Goal: Use online tool/utility: Utilize a website feature to perform a specific function

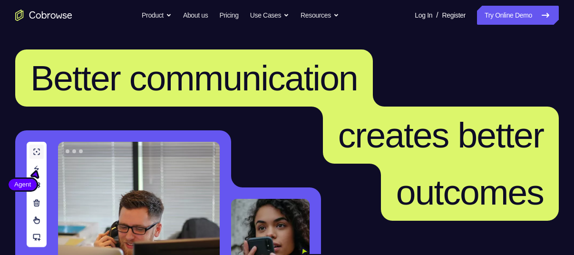
click at [522, 16] on link "Try Online Demo" at bounding box center [518, 15] width 82 height 19
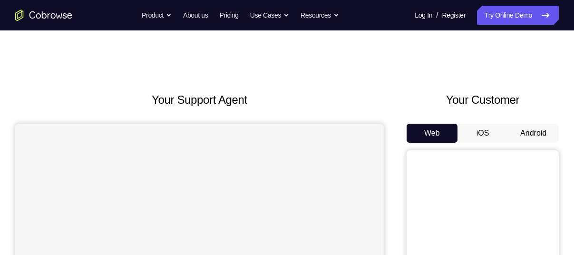
click at [525, 138] on button "Android" at bounding box center [533, 133] width 51 height 19
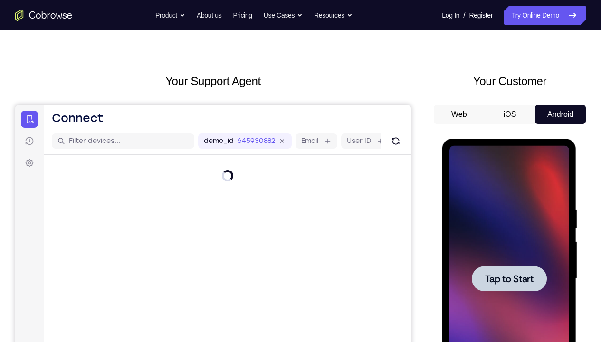
scroll to position [81, 0]
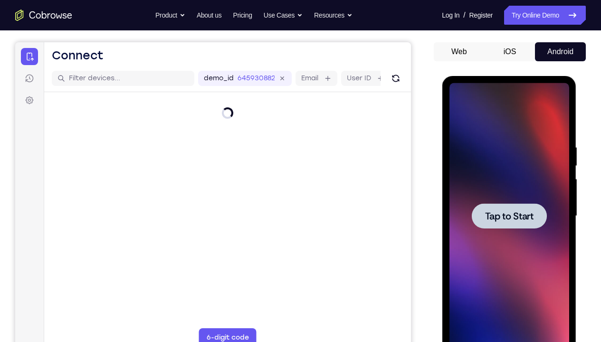
click at [508, 219] on span "Tap to Start" at bounding box center [509, 216] width 48 height 10
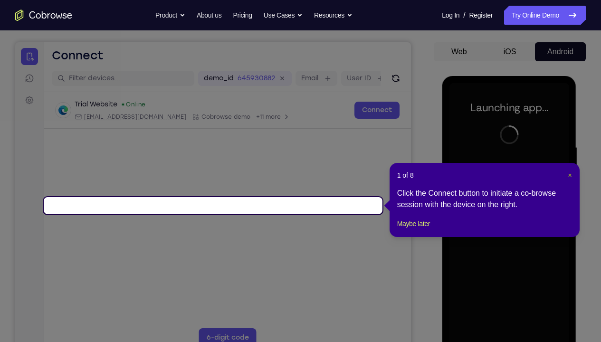
click at [569, 176] on span "×" at bounding box center [570, 176] width 4 height 8
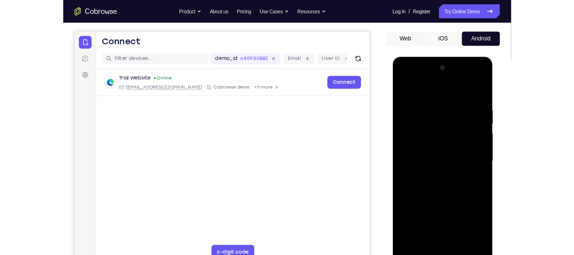
scroll to position [96, 0]
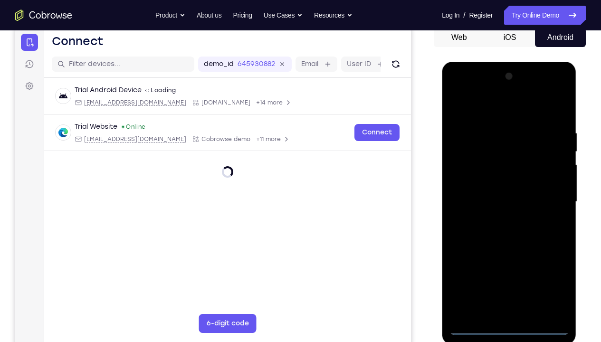
click at [509, 254] on div at bounding box center [509, 202] width 120 height 266
click at [549, 254] on div at bounding box center [509, 202] width 120 height 266
click at [550, 254] on div at bounding box center [509, 202] width 120 height 266
click at [498, 107] on div at bounding box center [509, 202] width 120 height 266
click at [549, 204] on div at bounding box center [509, 202] width 120 height 266
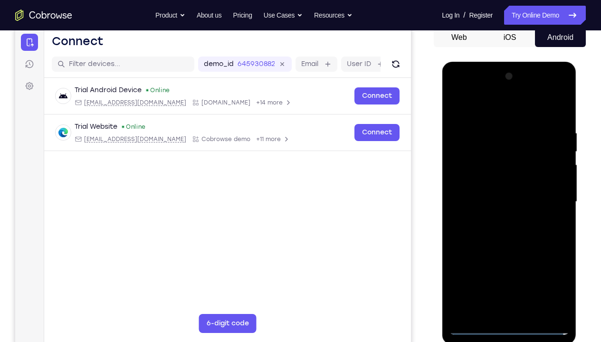
click at [500, 220] on div at bounding box center [509, 202] width 120 height 266
click at [517, 182] on div at bounding box center [509, 202] width 120 height 266
click at [506, 184] on div at bounding box center [509, 202] width 120 height 266
click at [508, 204] on div at bounding box center [509, 202] width 120 height 266
click at [506, 231] on div at bounding box center [509, 202] width 120 height 266
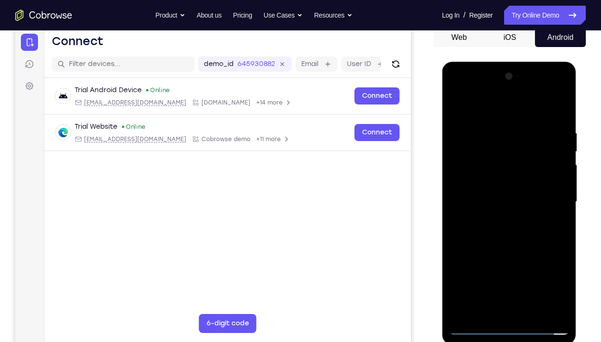
click at [525, 249] on div at bounding box center [509, 202] width 120 height 266
drag, startPoint x: 546, startPoint y: 110, endPoint x: 468, endPoint y: 114, distance: 78.0
click at [468, 114] on div at bounding box center [509, 202] width 120 height 266
drag, startPoint x: 479, startPoint y: 112, endPoint x: 569, endPoint y: 109, distance: 89.8
click at [569, 109] on div at bounding box center [509, 203] width 134 height 283
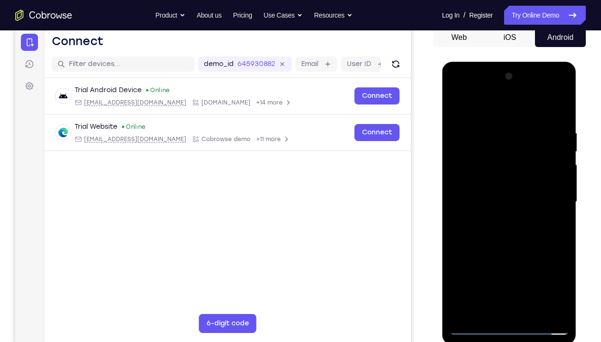
click at [564, 107] on div at bounding box center [509, 202] width 120 height 266
click at [486, 161] on div at bounding box center [509, 202] width 120 height 266
click at [464, 254] on div at bounding box center [509, 202] width 120 height 266
click at [558, 242] on div at bounding box center [509, 202] width 120 height 266
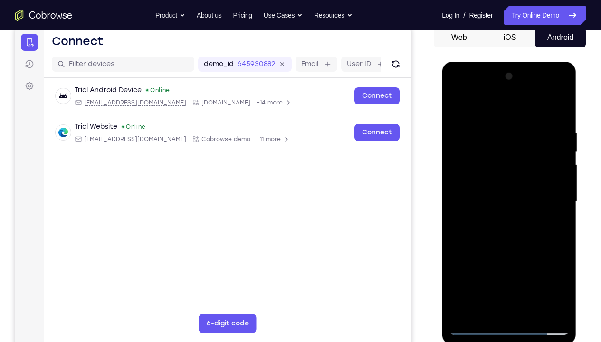
click at [457, 246] on div at bounding box center [509, 202] width 120 height 266
click at [559, 244] on div at bounding box center [509, 202] width 120 height 266
click at [532, 254] on div at bounding box center [509, 202] width 120 height 266
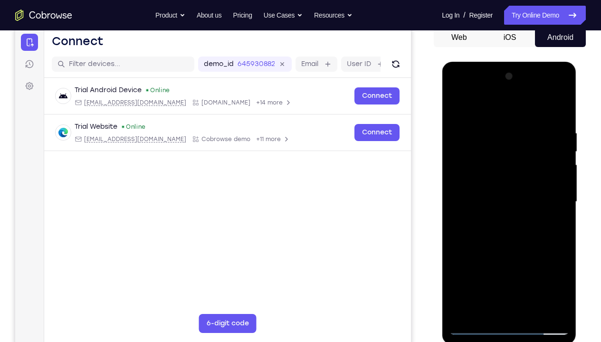
click at [518, 253] on div at bounding box center [509, 202] width 120 height 266
click at [513, 189] on div at bounding box center [509, 202] width 120 height 266
click at [490, 254] on div at bounding box center [509, 202] width 120 height 266
click at [507, 254] on div at bounding box center [509, 202] width 120 height 266
click at [532, 179] on div at bounding box center [509, 202] width 120 height 266
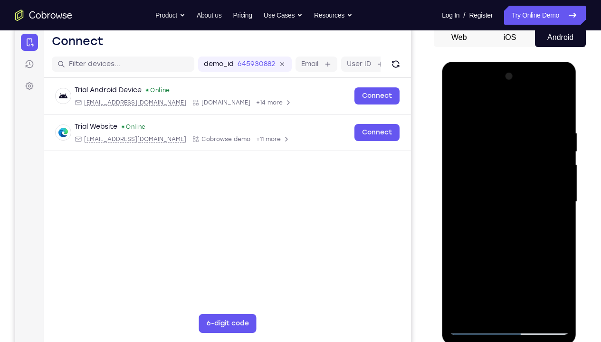
click at [550, 254] on div at bounding box center [509, 202] width 120 height 266
click at [556, 226] on div at bounding box center [509, 202] width 120 height 266
click at [456, 107] on div at bounding box center [509, 202] width 120 height 266
click at [492, 254] on div at bounding box center [509, 202] width 120 height 266
click at [489, 108] on div at bounding box center [509, 202] width 120 height 266
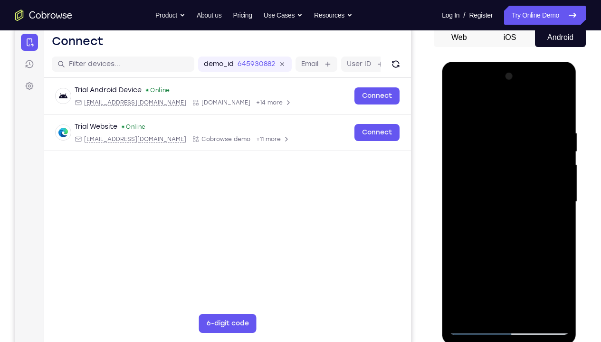
click at [460, 109] on div at bounding box center [509, 202] width 120 height 266
click at [492, 129] on div at bounding box center [509, 202] width 120 height 266
click at [554, 223] on div at bounding box center [509, 202] width 120 height 266
click at [464, 221] on div at bounding box center [509, 202] width 120 height 266
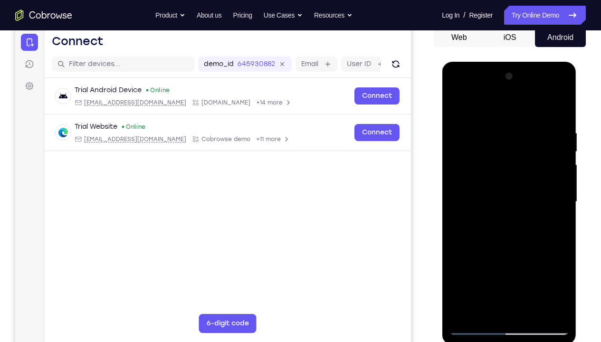
click at [561, 222] on div at bounding box center [509, 202] width 120 height 266
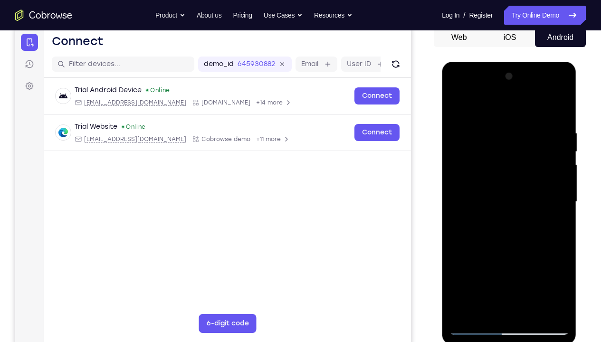
click at [561, 222] on div at bounding box center [509, 202] width 120 height 266
click at [551, 144] on div at bounding box center [509, 202] width 120 height 266
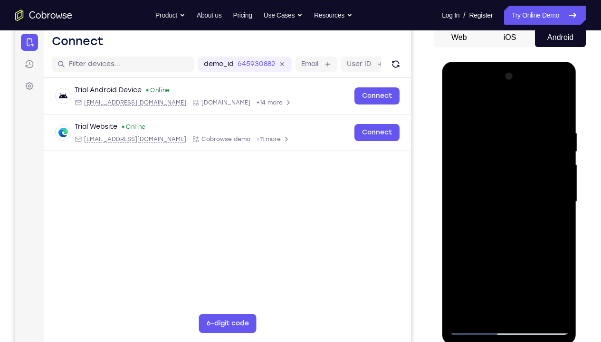
click at [558, 108] on div at bounding box center [509, 202] width 120 height 266
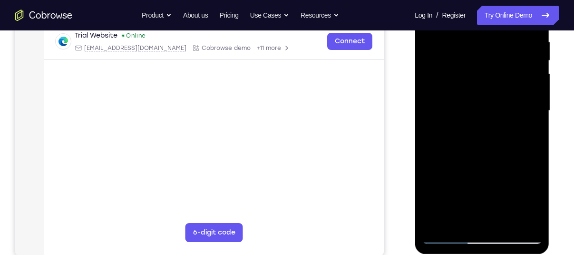
scroll to position [187, 0]
click at [535, 209] on div at bounding box center [482, 110] width 120 height 266
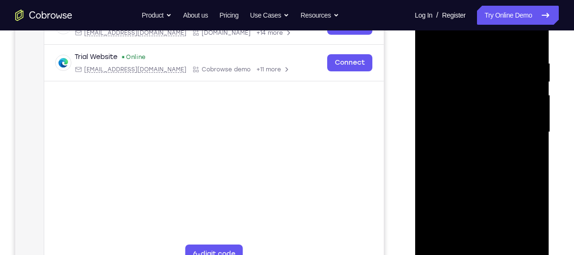
scroll to position [164, 0]
drag, startPoint x: 483, startPoint y: 137, endPoint x: 496, endPoint y: 235, distance: 98.3
click at [496, 235] on div at bounding box center [482, 133] width 120 height 266
click at [476, 63] on div at bounding box center [482, 133] width 120 height 266
click at [529, 141] on div at bounding box center [482, 133] width 120 height 266
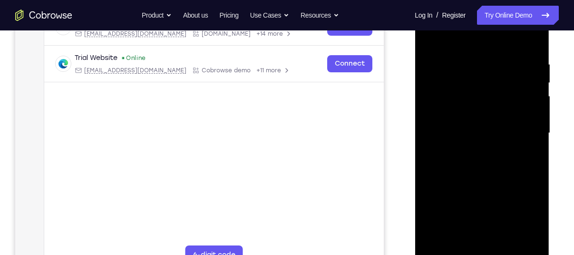
click at [531, 40] on div at bounding box center [482, 133] width 120 height 266
click at [441, 244] on div at bounding box center [482, 133] width 120 height 266
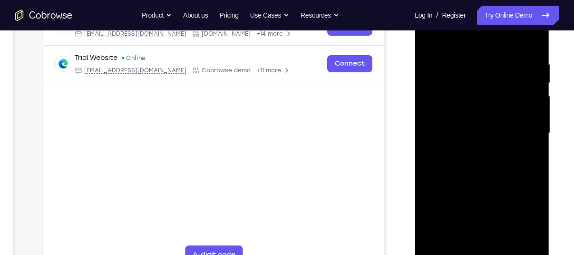
click at [441, 244] on div at bounding box center [482, 133] width 120 height 266
drag, startPoint x: 497, startPoint y: 94, endPoint x: 582, endPoint y: 208, distance: 142.6
click at [550, 208] on html "Online web based iOS Simulators and Android Emulators. Run iPhone, iPad, Mobile…" at bounding box center [481, 135] width 135 height 285
click at [466, 62] on div at bounding box center [482, 133] width 120 height 266
click at [523, 130] on div at bounding box center [482, 133] width 120 height 266
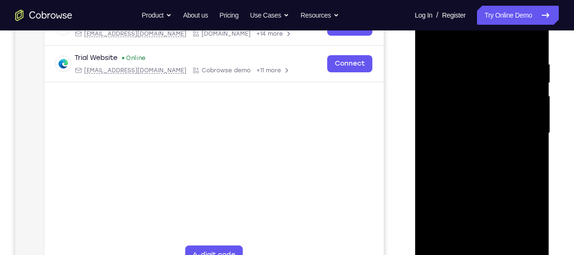
click at [523, 130] on div at bounding box center [482, 133] width 120 height 266
click at [529, 131] on div at bounding box center [482, 133] width 120 height 266
click at [529, 43] on div at bounding box center [482, 133] width 120 height 266
click at [501, 245] on div at bounding box center [482, 133] width 120 height 266
click at [505, 245] on div at bounding box center [482, 133] width 120 height 266
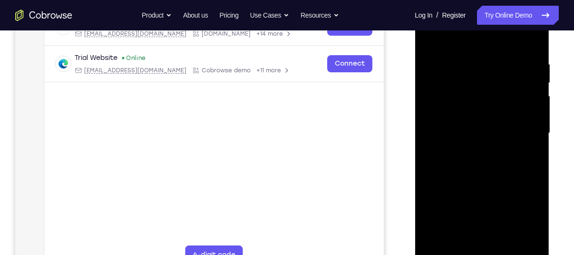
click at [432, 37] on div at bounding box center [482, 133] width 120 height 266
click at [461, 115] on div at bounding box center [482, 133] width 120 height 266
click at [526, 155] on div at bounding box center [482, 133] width 120 height 266
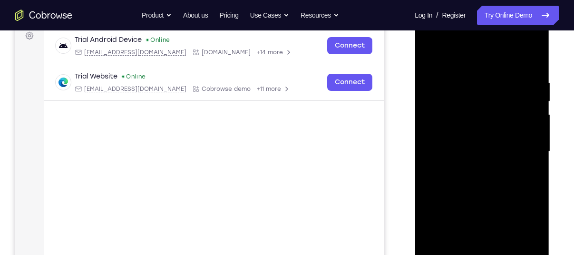
scroll to position [145, 0]
click at [431, 55] on div at bounding box center [482, 152] width 120 height 266
click at [468, 77] on div at bounding box center [482, 152] width 120 height 266
click at [527, 153] on div at bounding box center [482, 152] width 120 height 266
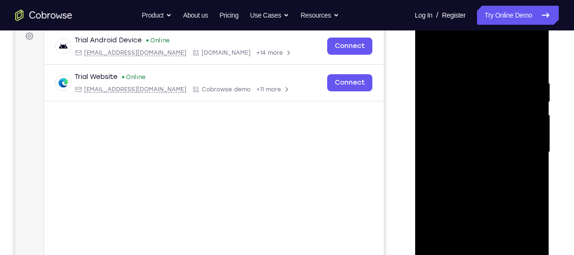
click at [530, 64] on div at bounding box center [482, 152] width 120 height 266
drag, startPoint x: 497, startPoint y: 112, endPoint x: 542, endPoint y: 236, distance: 132.0
click at [542, 236] on div at bounding box center [481, 153] width 134 height 283
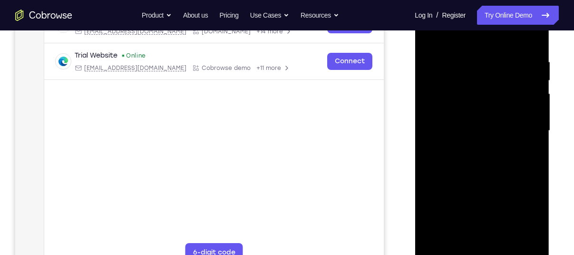
scroll to position [167, 0]
click at [471, 56] on div at bounding box center [482, 130] width 120 height 266
click at [528, 129] on div at bounding box center [482, 130] width 120 height 266
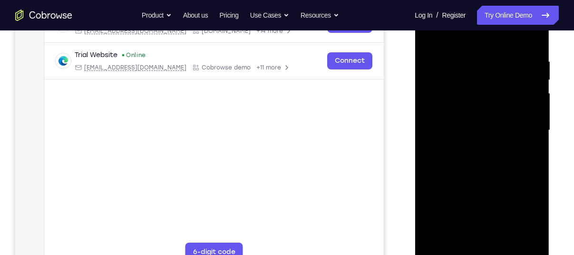
click at [528, 129] on div at bounding box center [482, 130] width 120 height 266
